Goal: Task Accomplishment & Management: Use online tool/utility

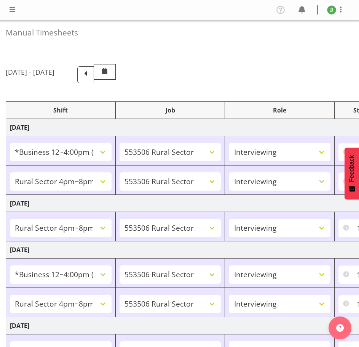
select select "81741"
select select "10587"
select select "47"
select select "81298"
select select "10587"
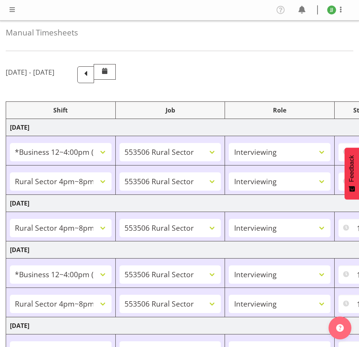
select select "47"
select select "81298"
select select "10587"
select select "47"
select select "81741"
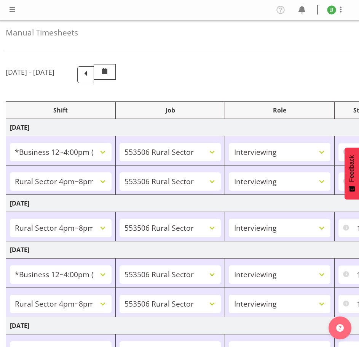
select select "10587"
select select "47"
select select "81298"
select select "10587"
select select "47"
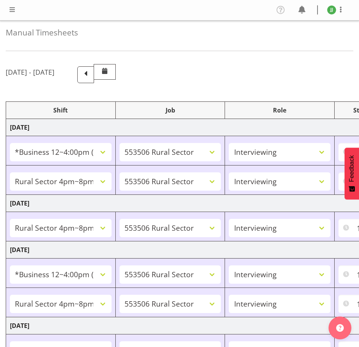
select select "81741"
select select "10587"
select select "47"
select select "81298"
select select "10587"
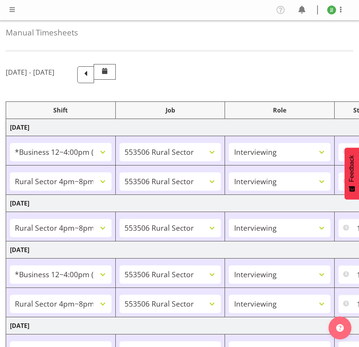
select select "47"
select select "81741"
select select "10587"
select select "47"
select select "81298"
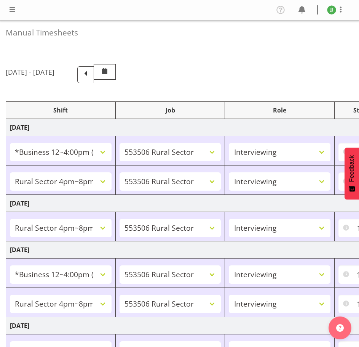
select select "10587"
select select "47"
select select "81299"
select select "10587"
select select "47"
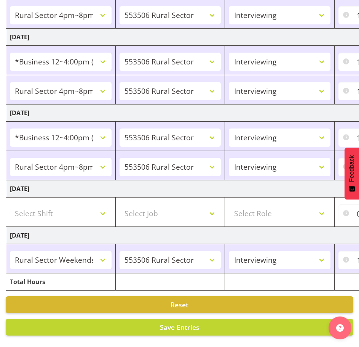
scroll to position [0, 180]
